Goal: Task Accomplishment & Management: Use online tool/utility

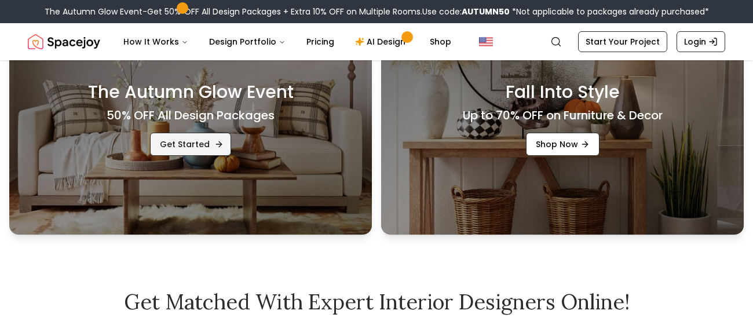
scroll to position [316, 0]
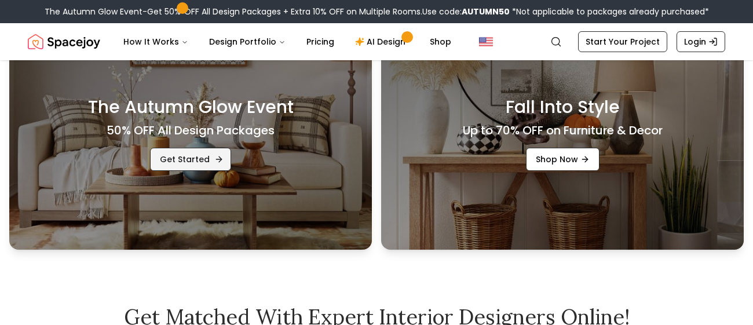
click at [210, 203] on div "The Autumn Glow Event 50% OFF All Design Packages Get Started" at bounding box center [190, 134] width 363 height 232
click at [228, 180] on div "The Autumn Glow Event 50% OFF All Design Packages Get Started" at bounding box center [190, 134] width 363 height 232
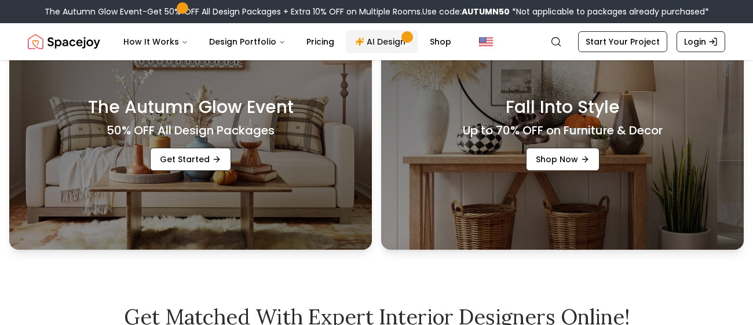
click at [379, 40] on link "AI Design" at bounding box center [382, 41] width 72 height 23
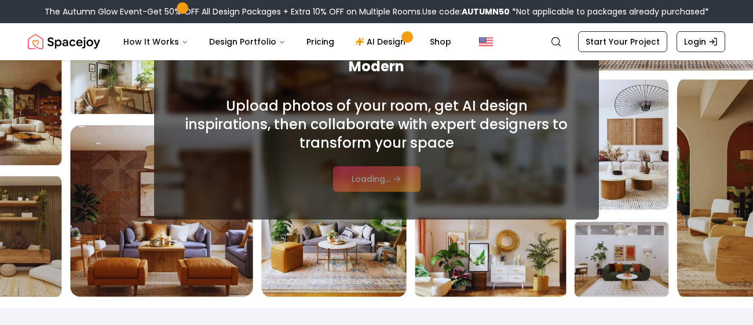
scroll to position [158, 0]
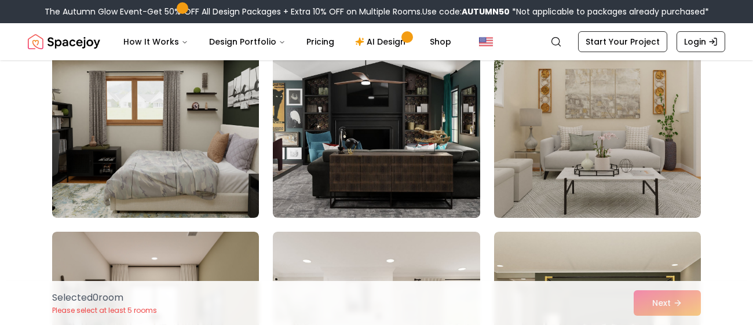
scroll to position [734, 0]
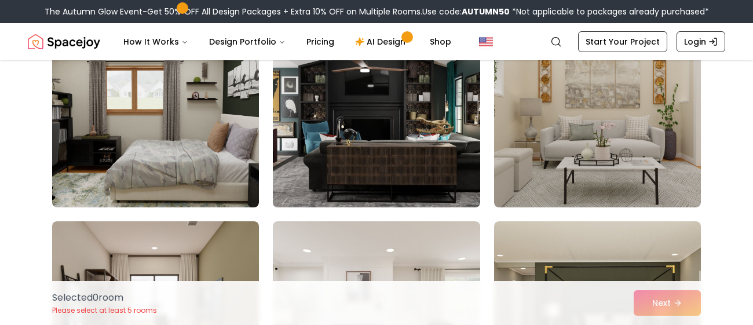
click at [370, 171] on img at bounding box center [376, 114] width 217 height 195
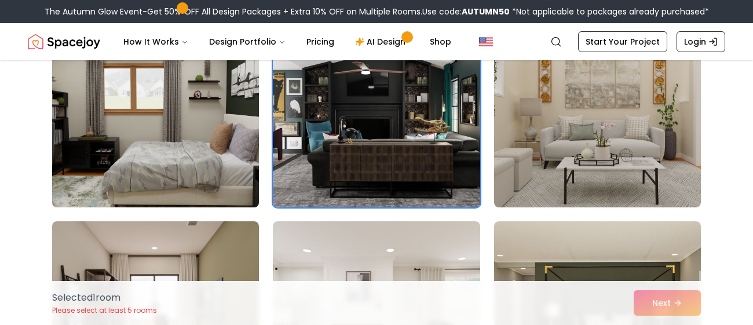
click at [203, 92] on img at bounding box center [155, 114] width 217 height 195
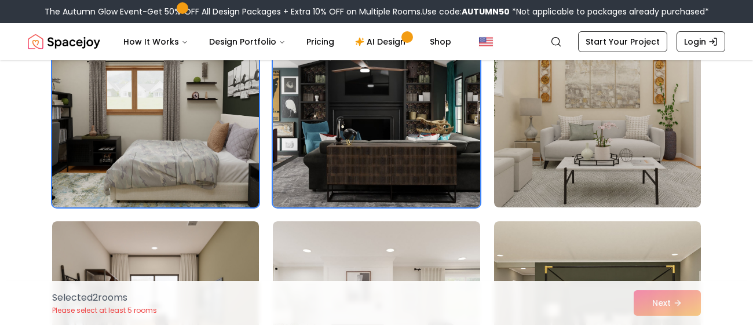
click at [448, 176] on img at bounding box center [376, 114] width 217 height 195
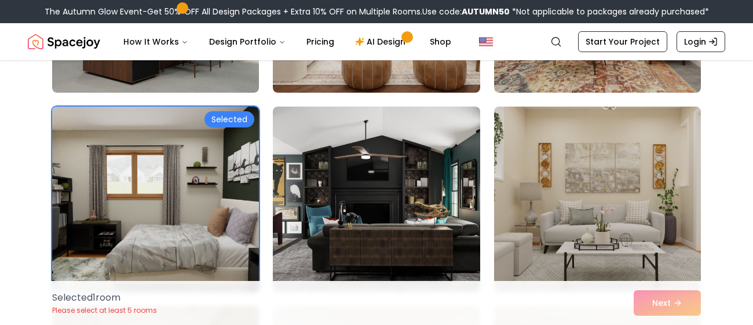
scroll to position [648, 0]
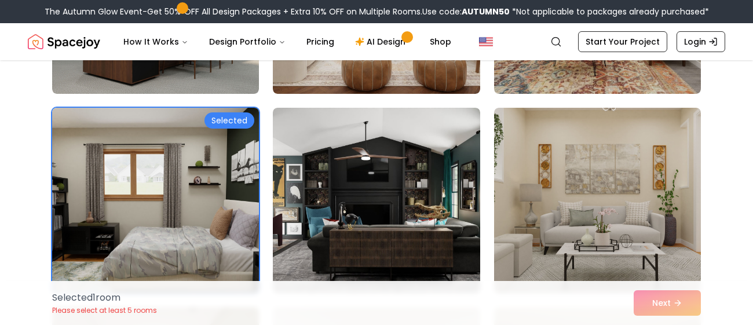
click at [234, 180] on img at bounding box center [155, 200] width 217 height 195
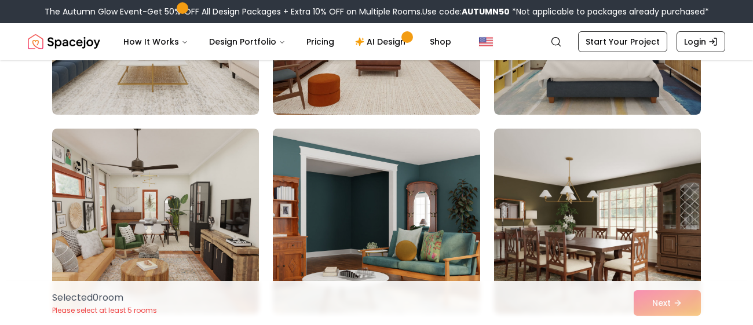
scroll to position [1815, 0]
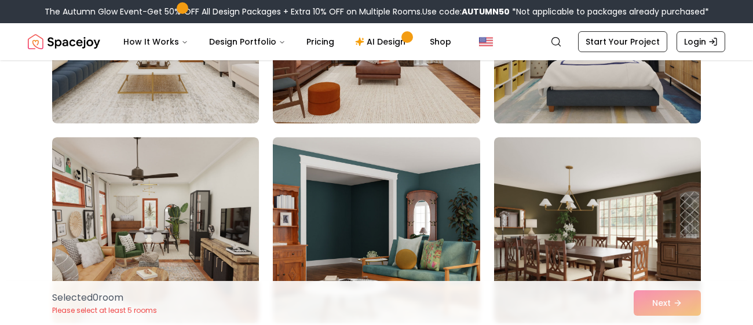
click at [378, 173] on img at bounding box center [376, 230] width 217 height 195
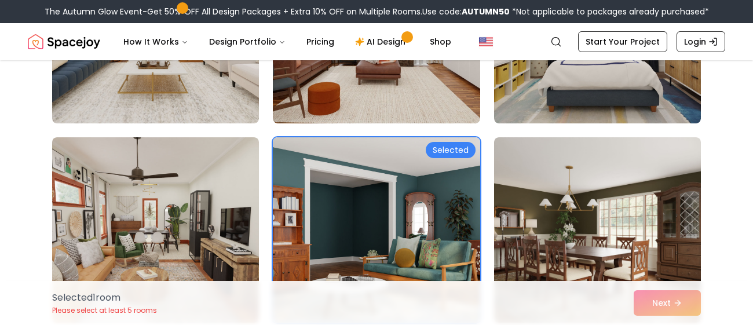
click at [651, 307] on div "Selected 1 room Please select at least 5 rooms Next" at bounding box center [377, 303] width 668 height 44
click at [671, 308] on div "Selected 1 room Please select at least 5 rooms Next" at bounding box center [377, 303] width 668 height 44
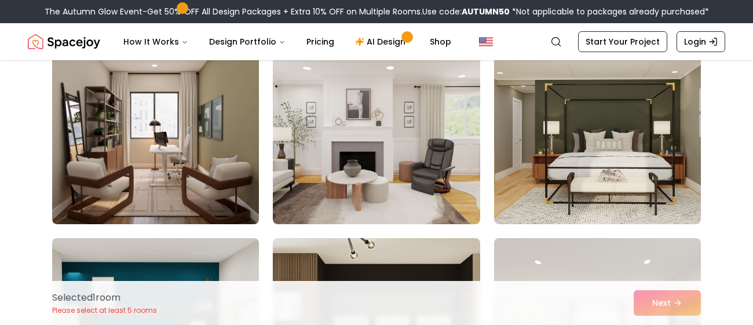
scroll to position [909, 0]
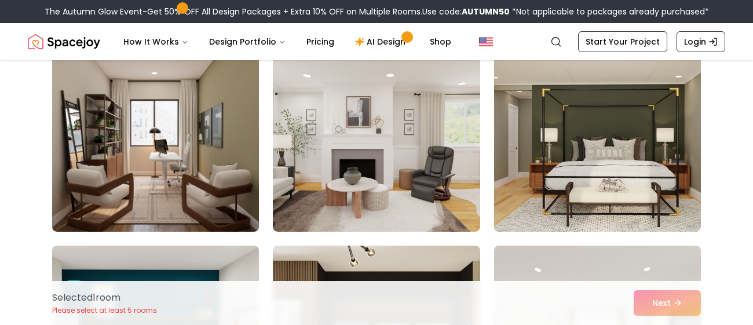
click at [632, 129] on img at bounding box center [597, 139] width 217 height 195
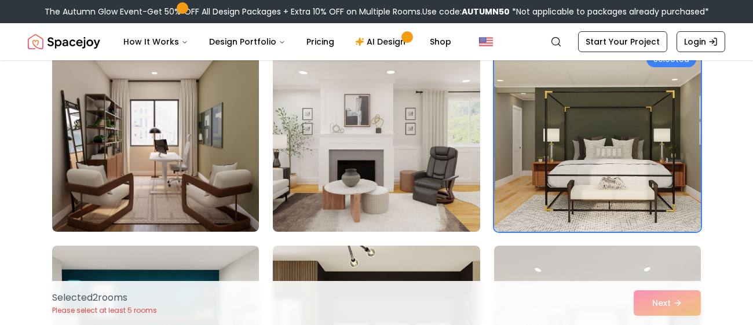
click at [400, 173] on img at bounding box center [376, 139] width 217 height 195
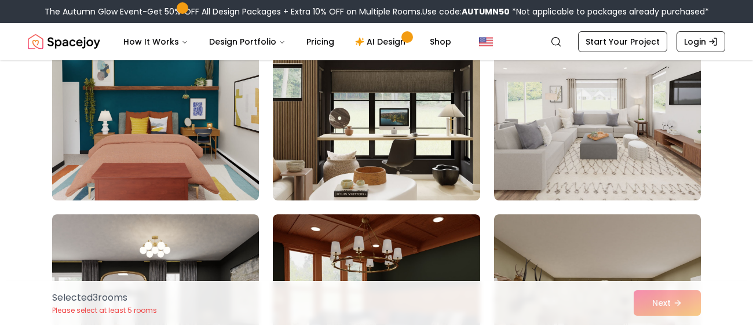
click at [217, 134] on img at bounding box center [155, 107] width 207 height 185
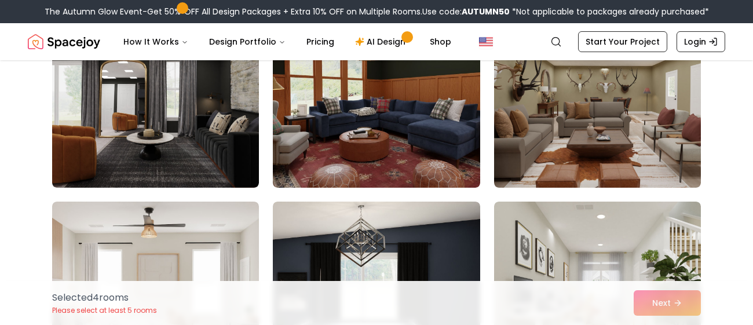
scroll to position [1364, 0]
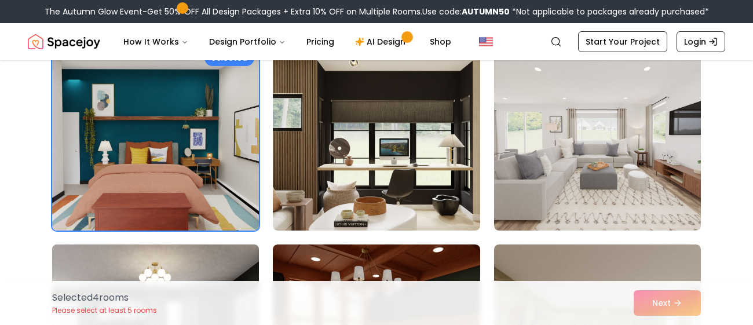
click at [207, 152] on img at bounding box center [155, 137] width 207 height 185
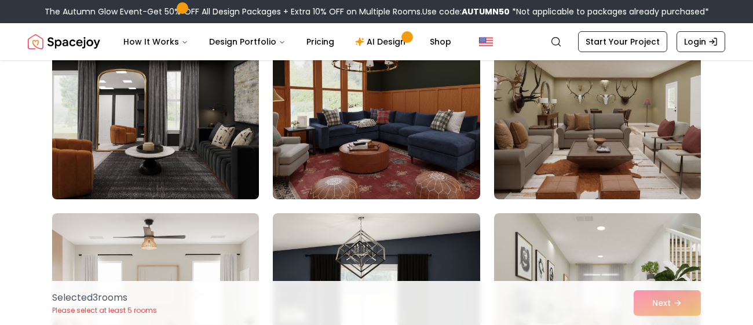
scroll to position [1465, 0]
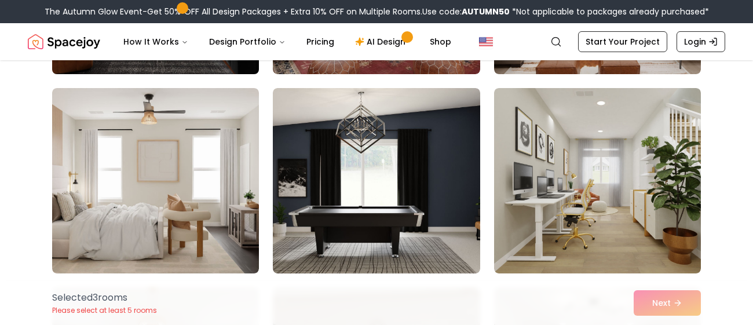
click at [207, 152] on img at bounding box center [155, 180] width 207 height 185
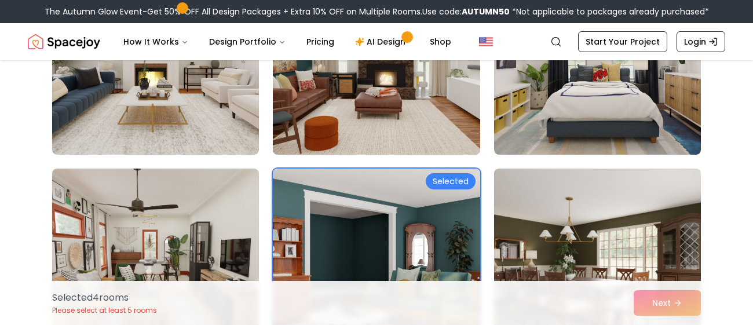
scroll to position [1784, 0]
click at [429, 95] on img at bounding box center [376, 61] width 217 height 195
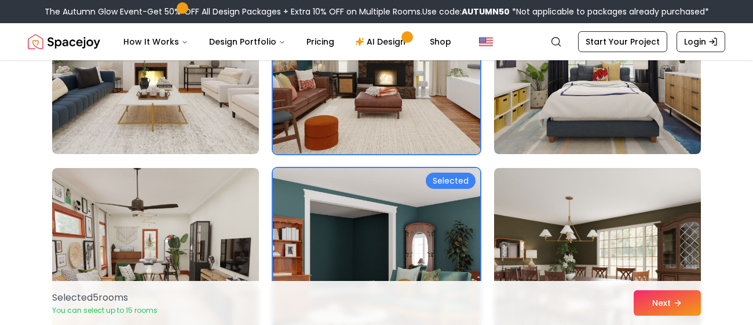
click at [421, 121] on img at bounding box center [376, 61] width 217 height 195
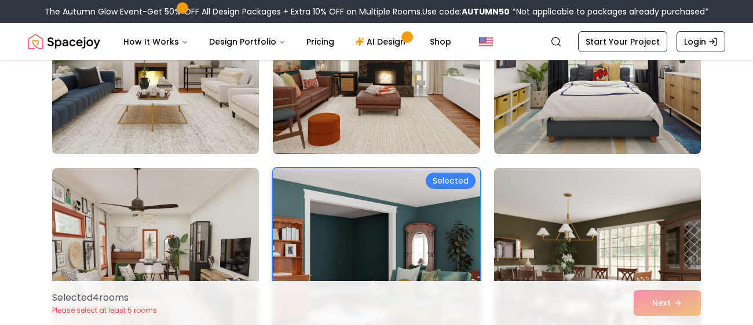
click at [523, 239] on img at bounding box center [597, 260] width 217 height 195
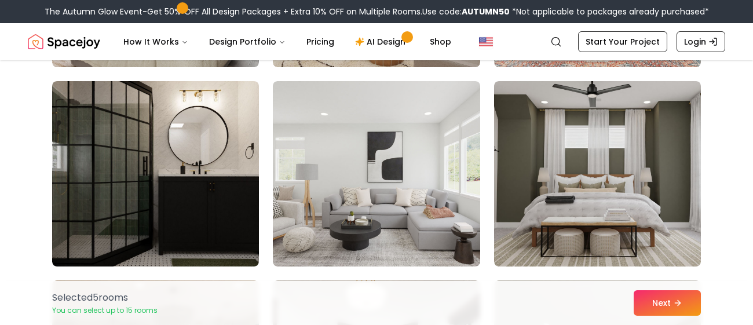
scroll to position [2655, 0]
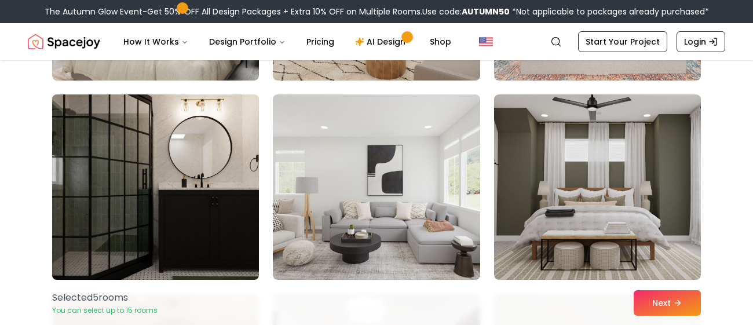
click at [237, 173] on img at bounding box center [155, 187] width 217 height 195
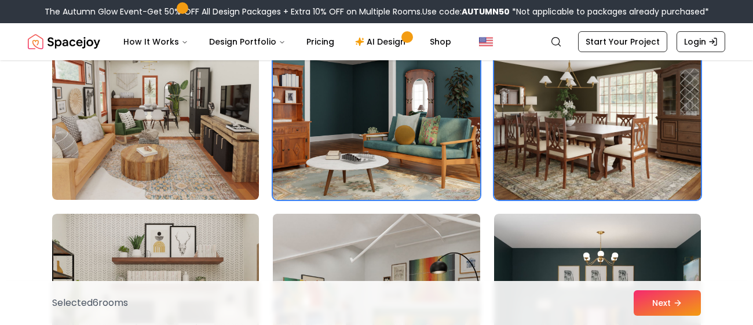
scroll to position [1939, 0]
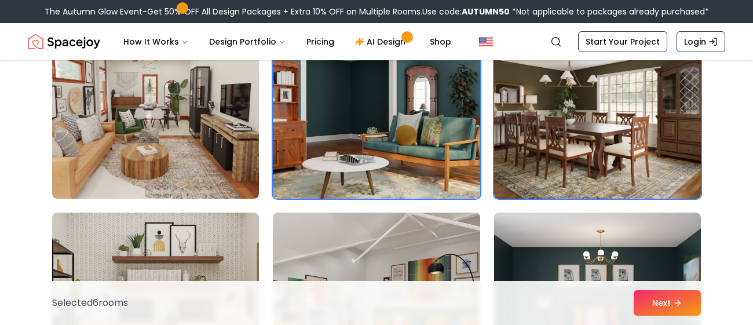
click at [347, 187] on img at bounding box center [376, 106] width 217 height 195
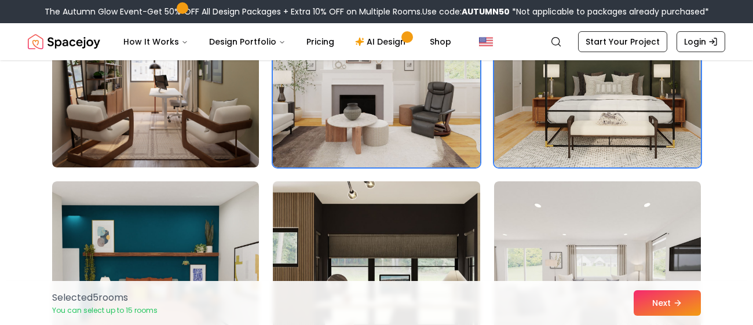
scroll to position [972, 0]
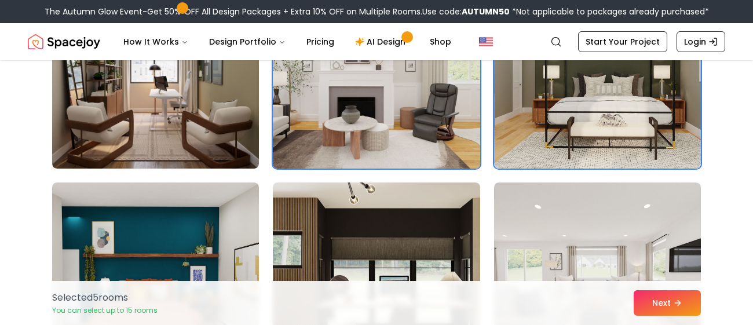
click at [376, 133] on img at bounding box center [376, 76] width 217 height 195
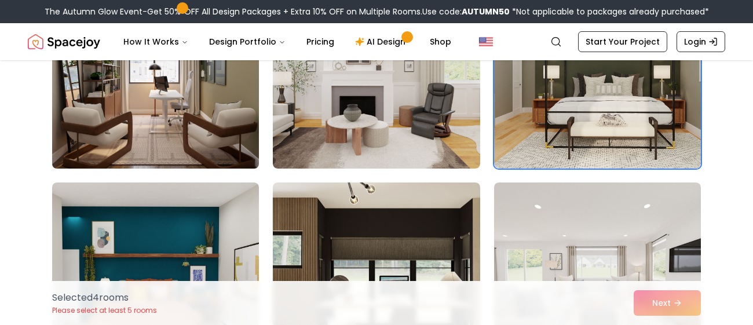
click at [169, 135] on img at bounding box center [155, 76] width 217 height 195
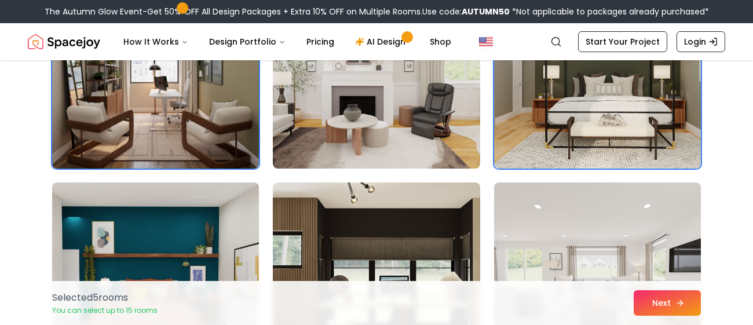
click at [668, 308] on button "Next" at bounding box center [667, 303] width 67 height 26
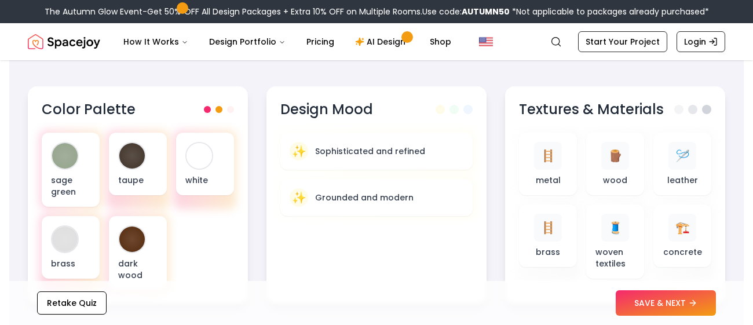
scroll to position [388, 0]
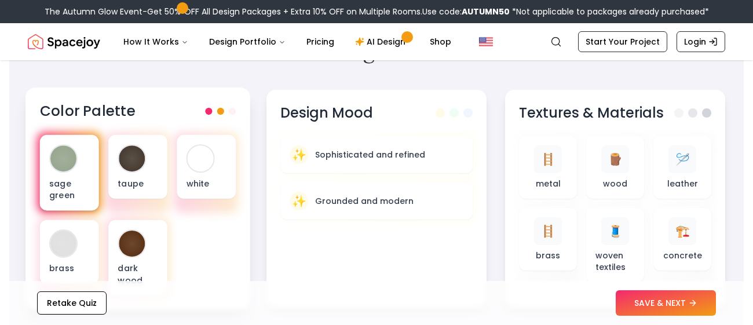
click at [81, 151] on div "sage green" at bounding box center [69, 173] width 59 height 76
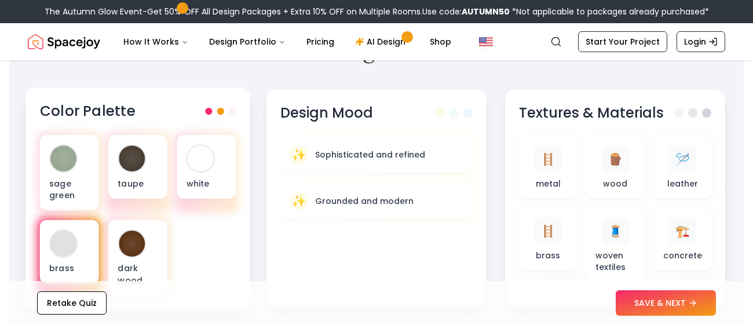
click at [59, 238] on div at bounding box center [63, 244] width 26 height 26
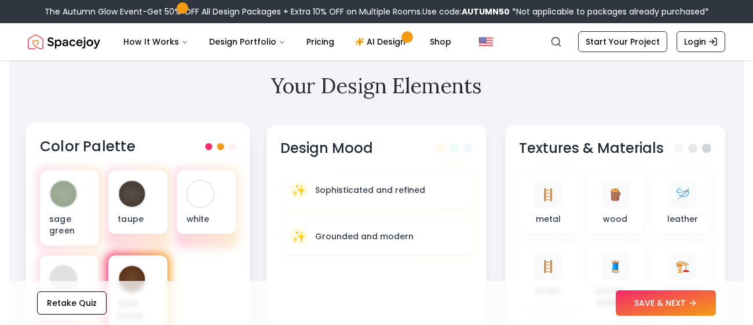
scroll to position [351, 0]
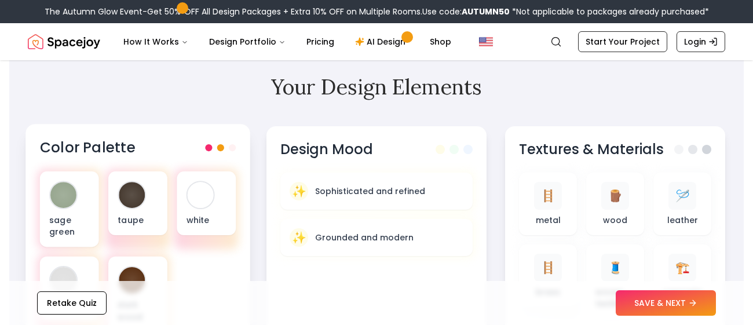
click at [220, 147] on span at bounding box center [220, 147] width 7 height 7
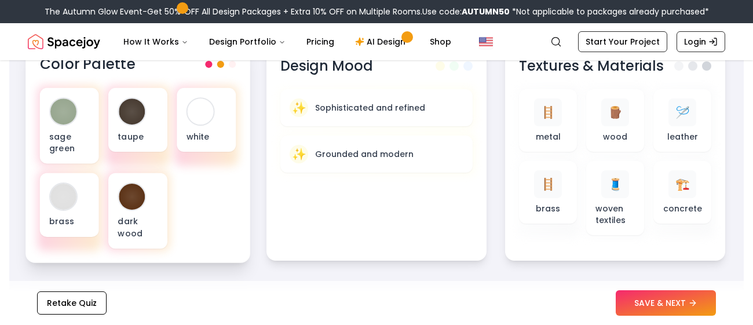
scroll to position [437, 0]
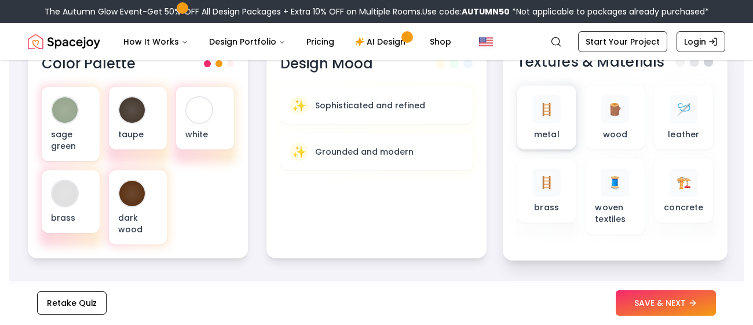
click at [539, 123] on div "🪜 metal" at bounding box center [547, 117] width 40 height 45
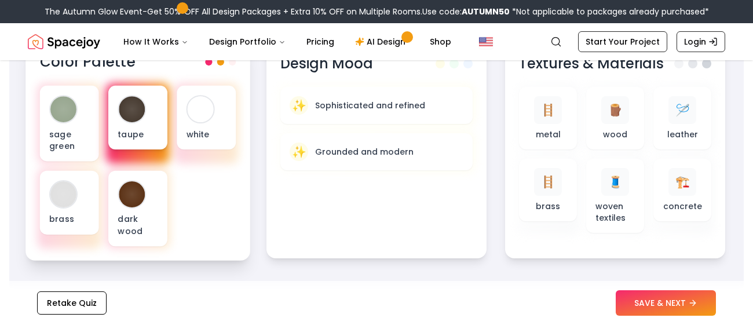
click at [156, 123] on div "taupe" at bounding box center [137, 118] width 59 height 64
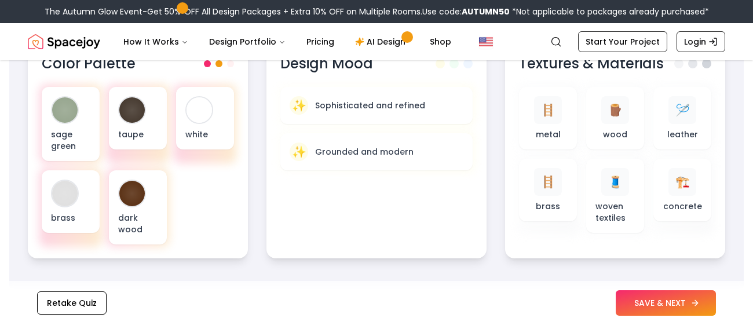
click at [649, 303] on button "SAVE & NEXT" at bounding box center [666, 303] width 100 height 26
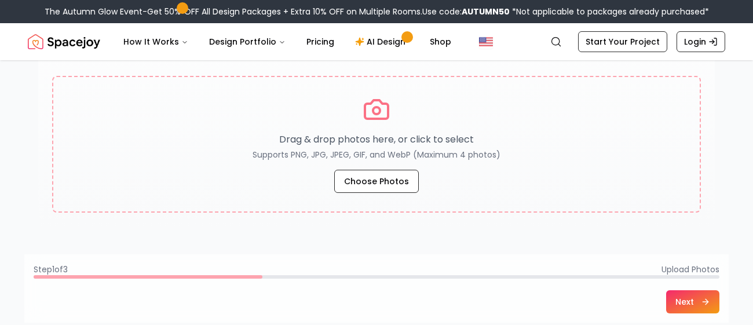
scroll to position [231, 0]
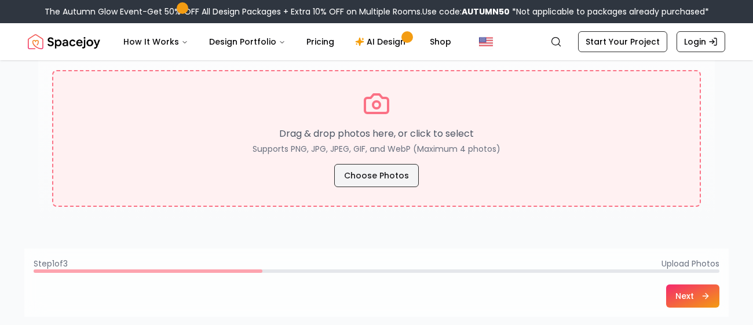
click at [406, 180] on button "Choose Photos" at bounding box center [376, 175] width 85 height 23
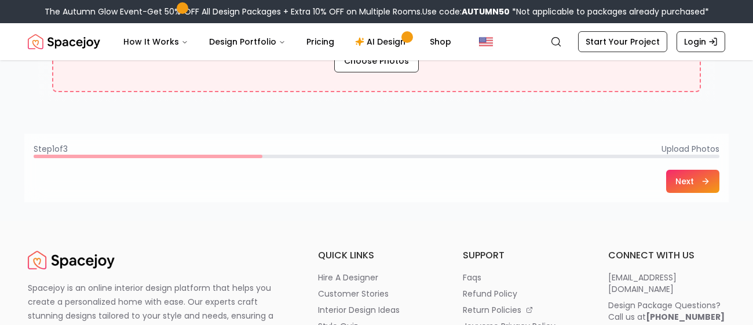
scroll to position [345, 0]
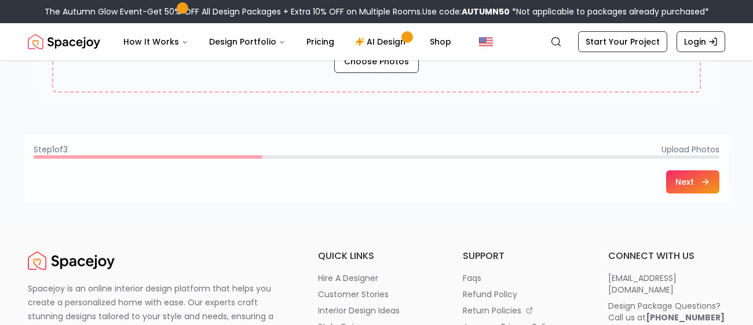
click at [668, 181] on button "Next" at bounding box center [692, 181] width 53 height 23
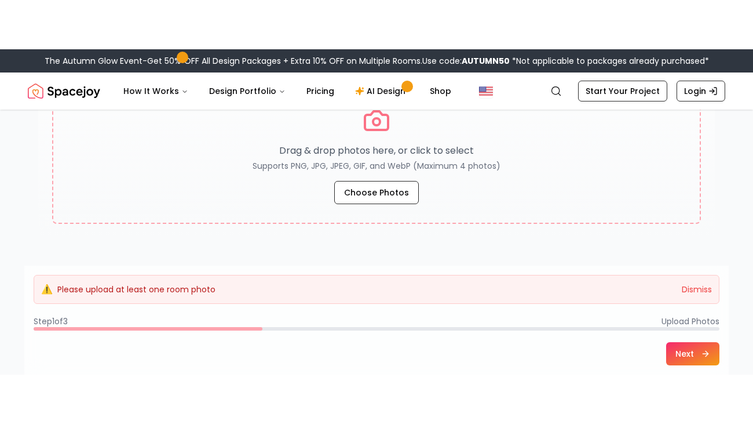
scroll to position [263, 0]
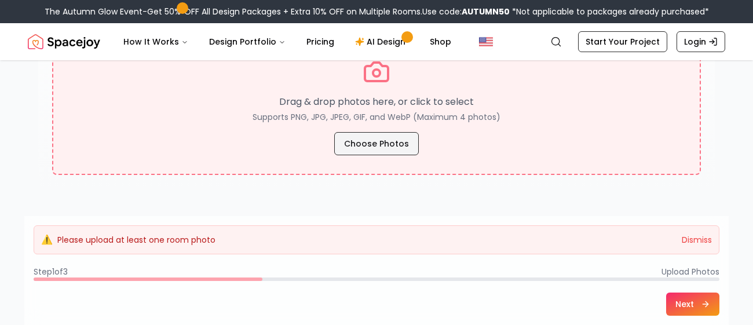
click at [388, 139] on button "Choose Photos" at bounding box center [376, 143] width 85 height 23
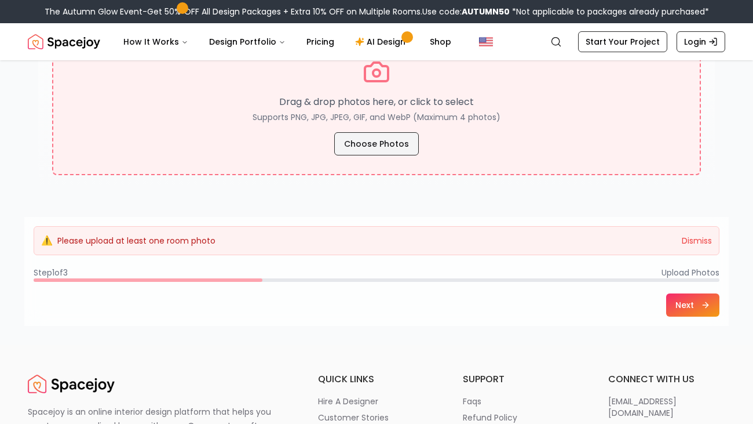
click at [392, 141] on button "Choose Photos" at bounding box center [376, 143] width 85 height 23
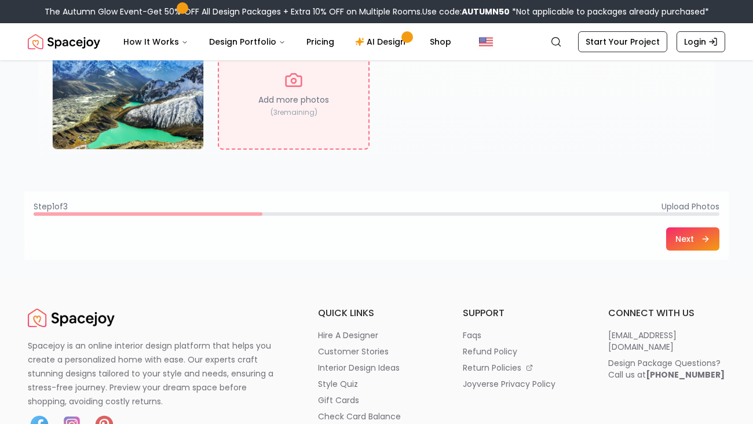
click at [702, 238] on icon at bounding box center [705, 238] width 9 height 9
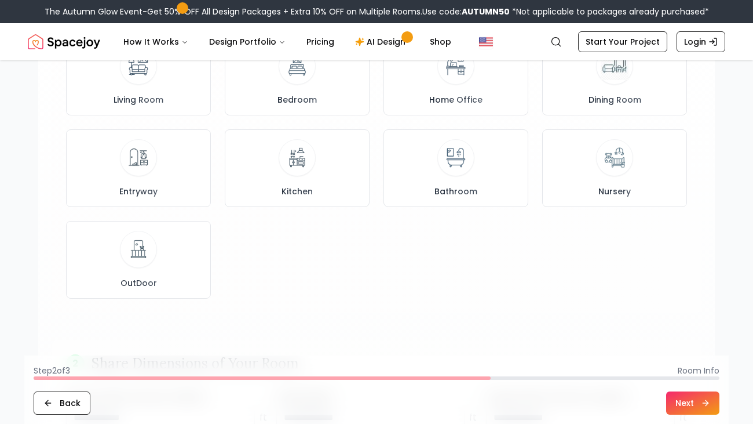
scroll to position [0, 0]
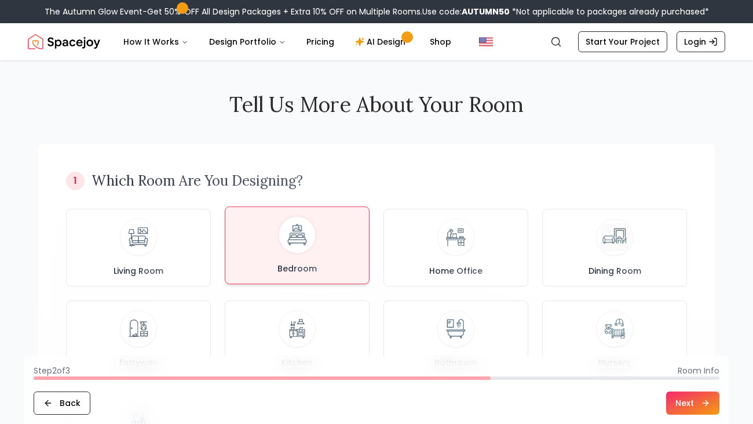
click at [252, 250] on div "Bedroom" at bounding box center [297, 245] width 125 height 58
click at [681, 325] on button "Next" at bounding box center [692, 402] width 53 height 23
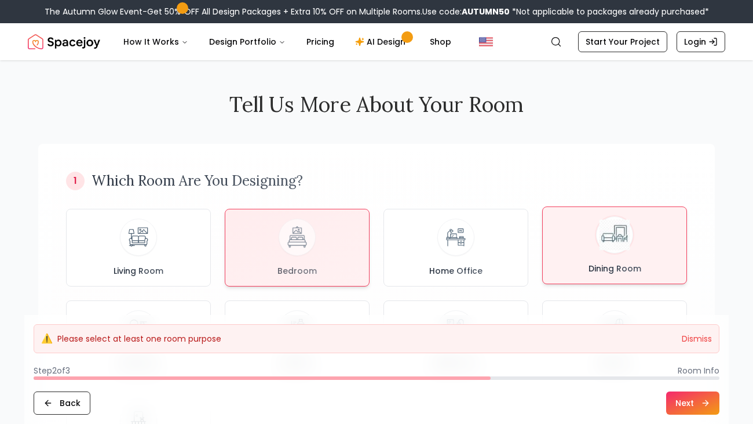
click at [620, 235] on img at bounding box center [615, 235] width 31 height 31
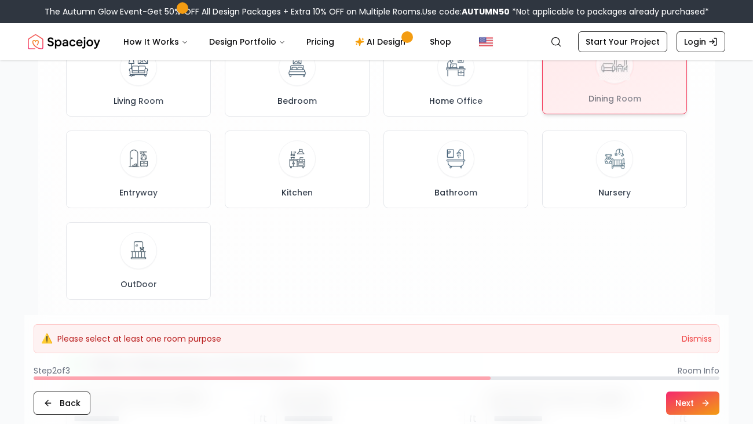
scroll to position [173, 0]
